Goal: Task Accomplishment & Management: Manage account settings

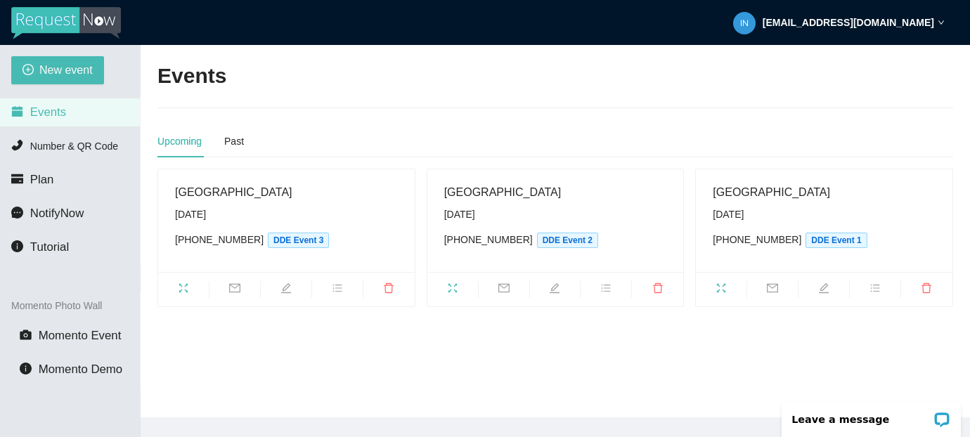
click at [934, 18] on div "[EMAIL_ADDRESS][DOMAIN_NAME]" at bounding box center [839, 22] width 212 height 45
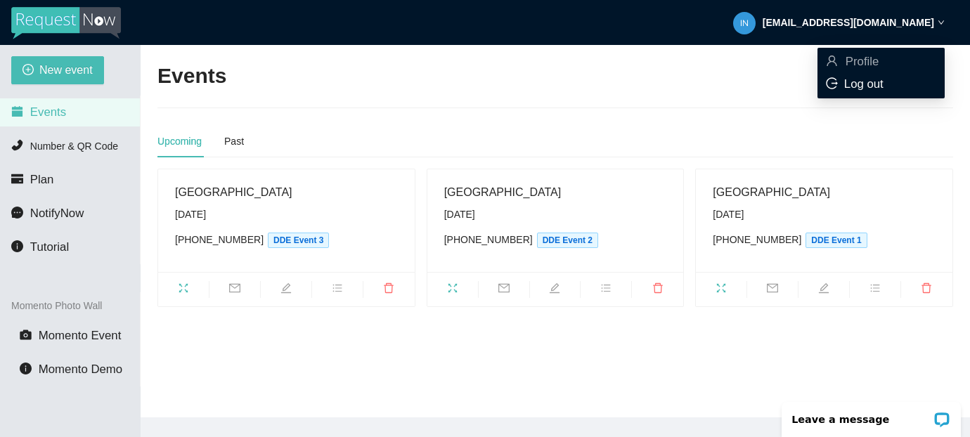
click at [872, 89] on span "Log out" at bounding box center [863, 83] width 39 height 13
